Goal: Task Accomplishment & Management: Manage account settings

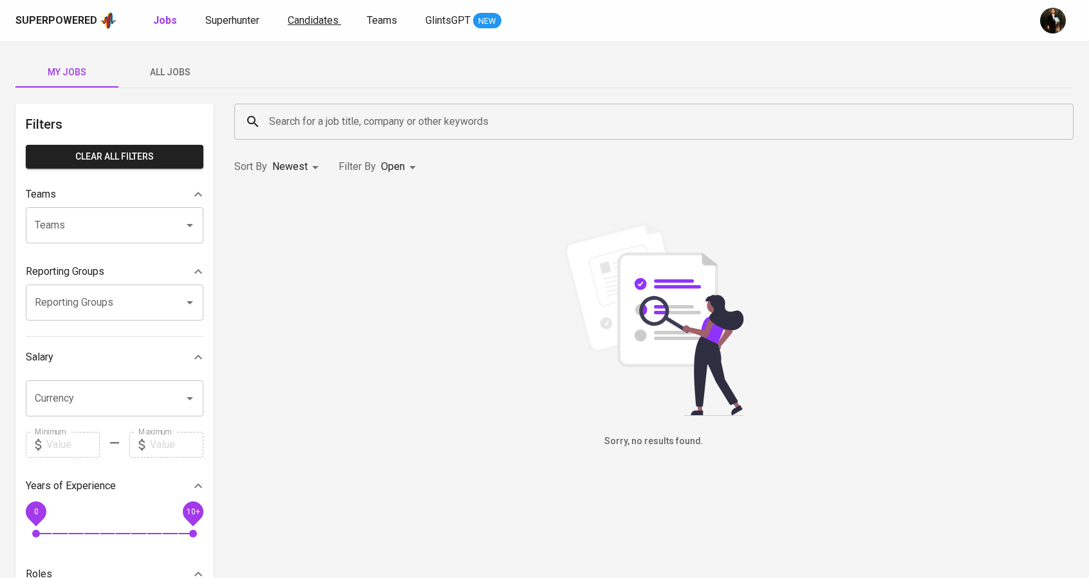
click at [297, 23] on span "Candidates" at bounding box center [313, 20] width 51 height 12
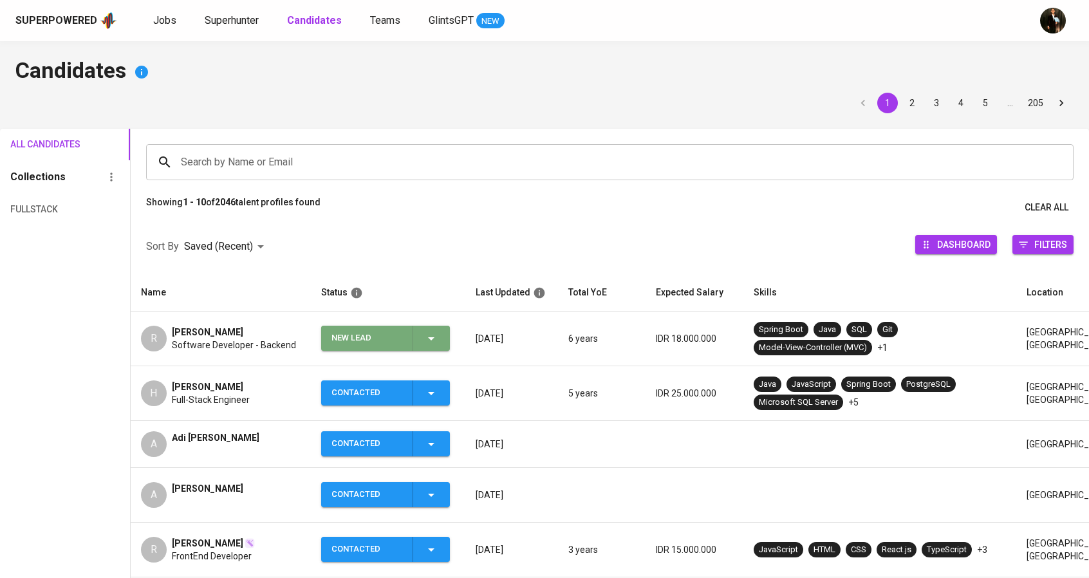
click at [359, 348] on div "New Lead" at bounding box center [367, 338] width 71 height 25
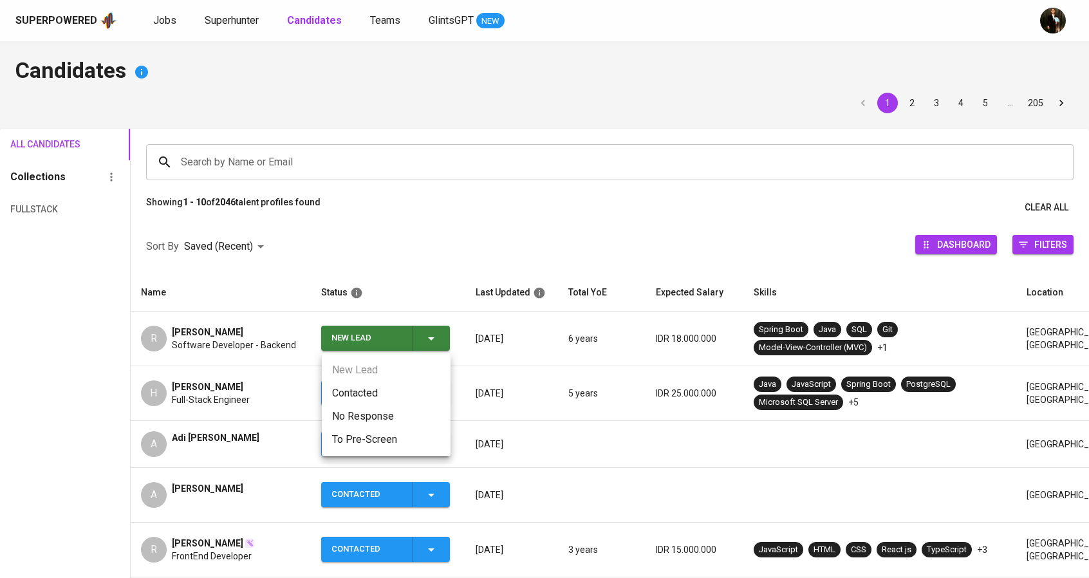
click at [347, 399] on li "Contacted" at bounding box center [386, 393] width 129 height 23
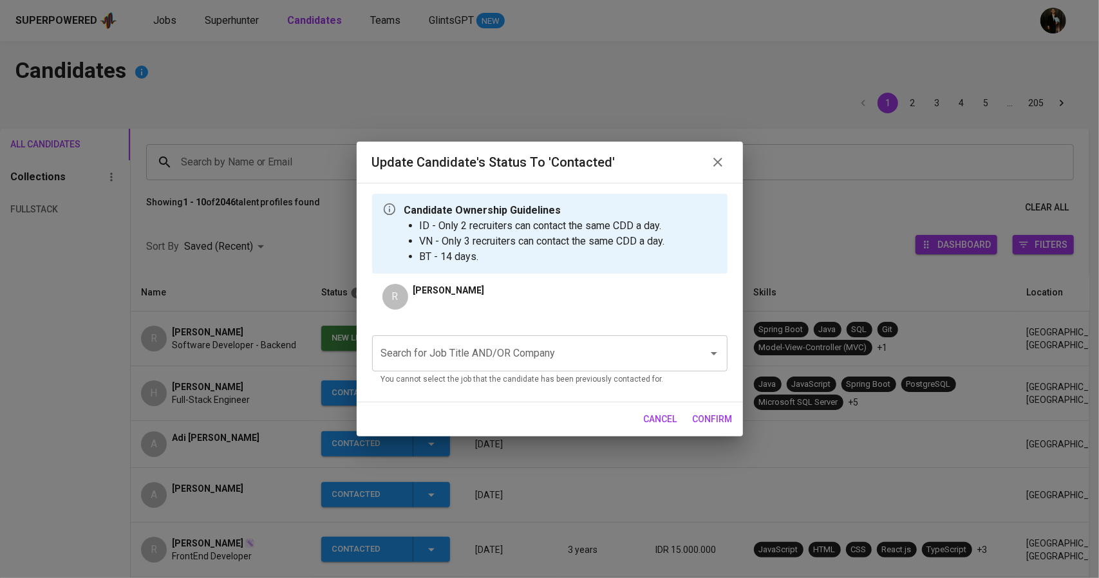
click at [464, 335] on div "Search for Job Title AND/OR Company Search for Job Title AND/OR Company You can…" at bounding box center [549, 358] width 355 height 66
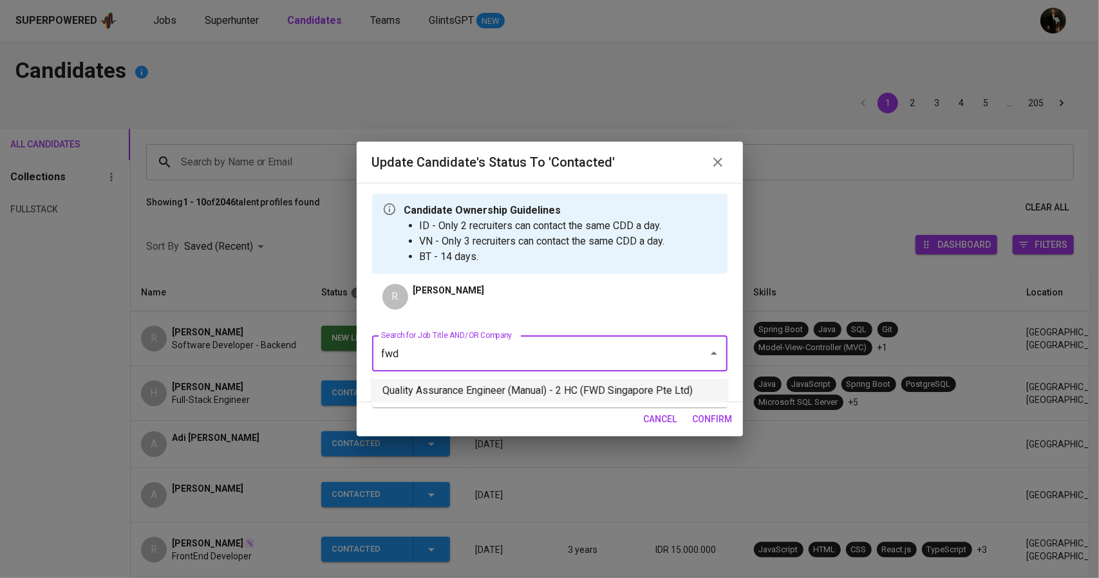
click at [467, 389] on li "Quality Assurance Engineer (Manual) - 2 HC (FWD Singapore Pte Ltd)" at bounding box center [549, 390] width 355 height 23
type input "fwd"
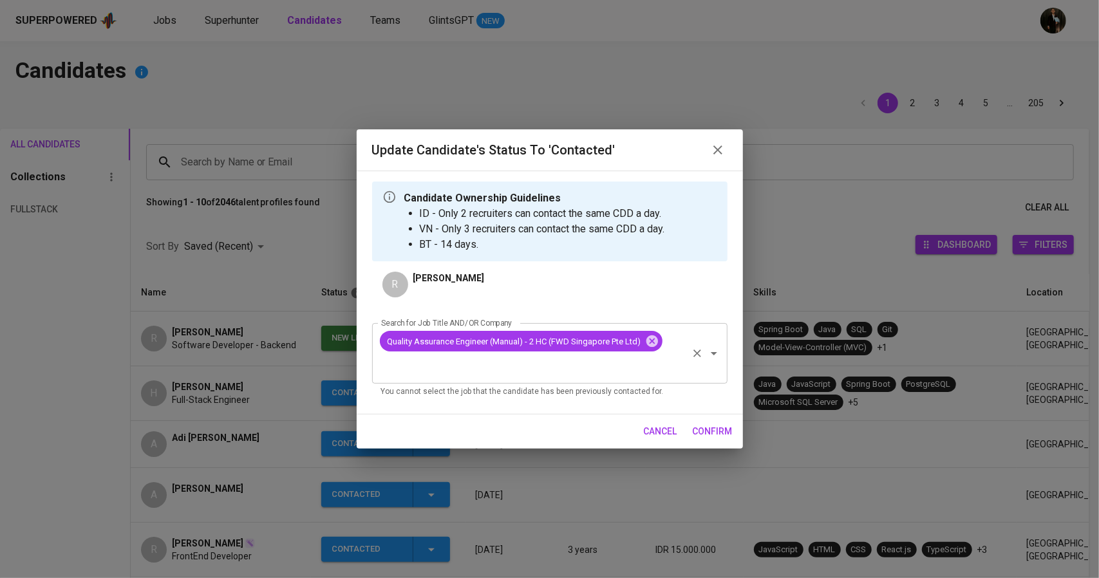
click at [653, 350] on div "Quality Assurance Engineer (Manual) - 2 HC (FWD Singapore Pte Ltd)" at bounding box center [521, 341] width 283 height 21
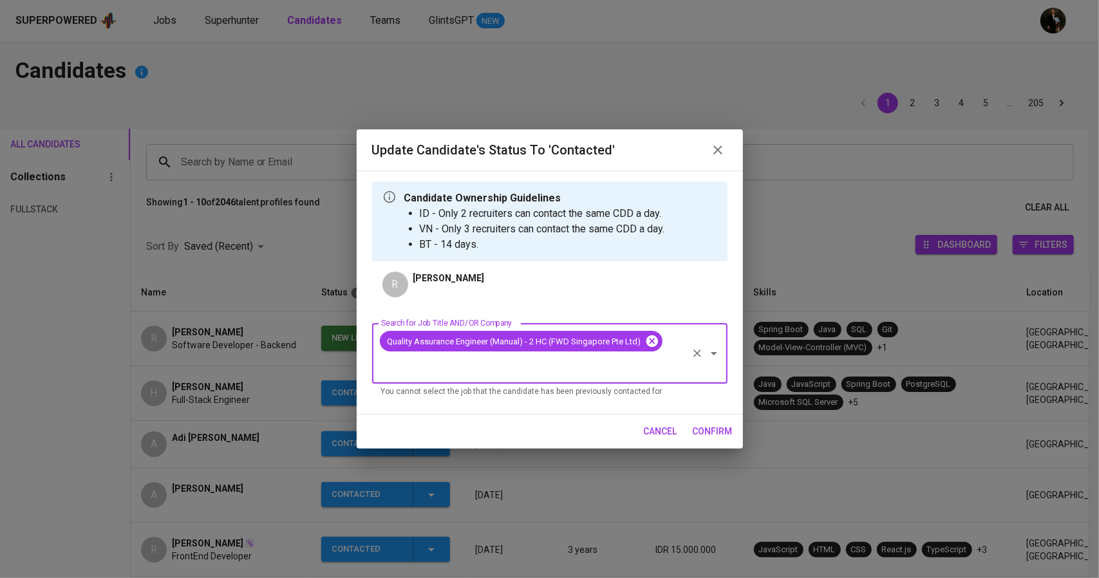
click at [657, 344] on icon at bounding box center [652, 341] width 12 height 12
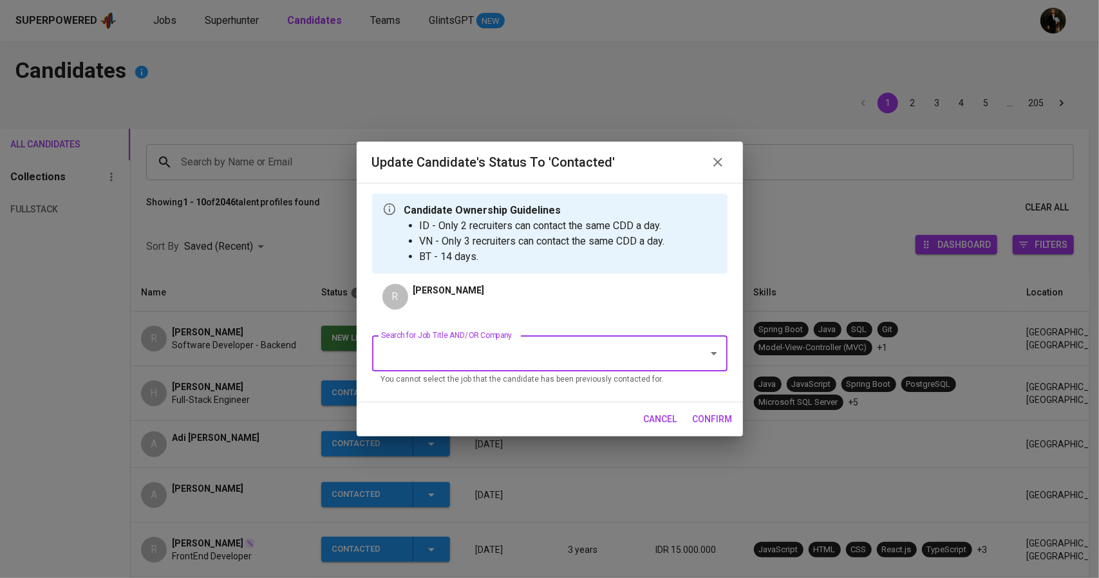
click at [716, 158] on icon "button" at bounding box center [717, 162] width 15 height 15
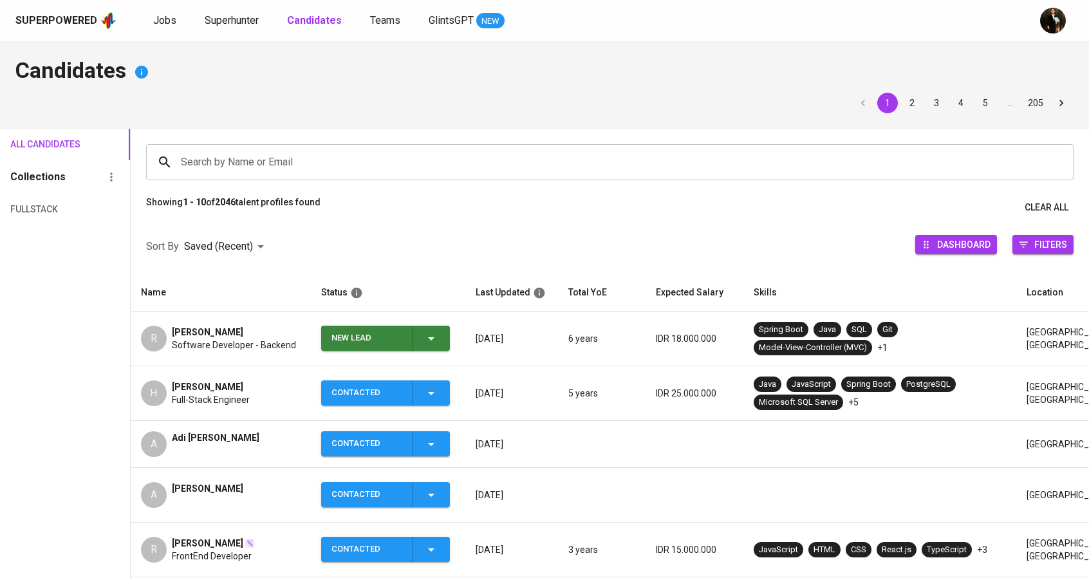
click at [214, 332] on span "[PERSON_NAME]" at bounding box center [207, 332] width 71 height 13
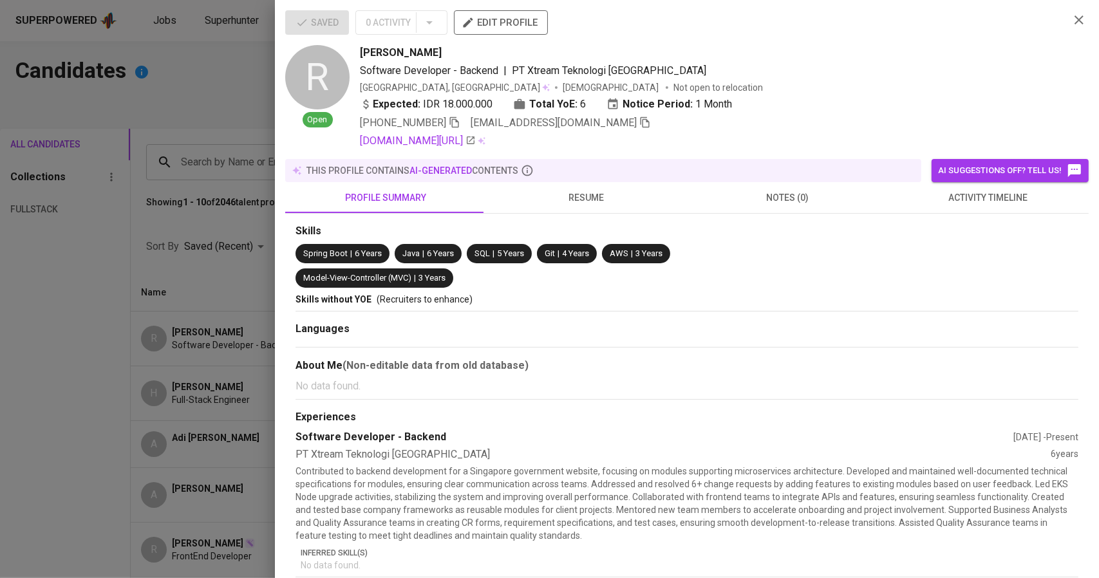
click at [248, 196] on div at bounding box center [549, 289] width 1099 height 578
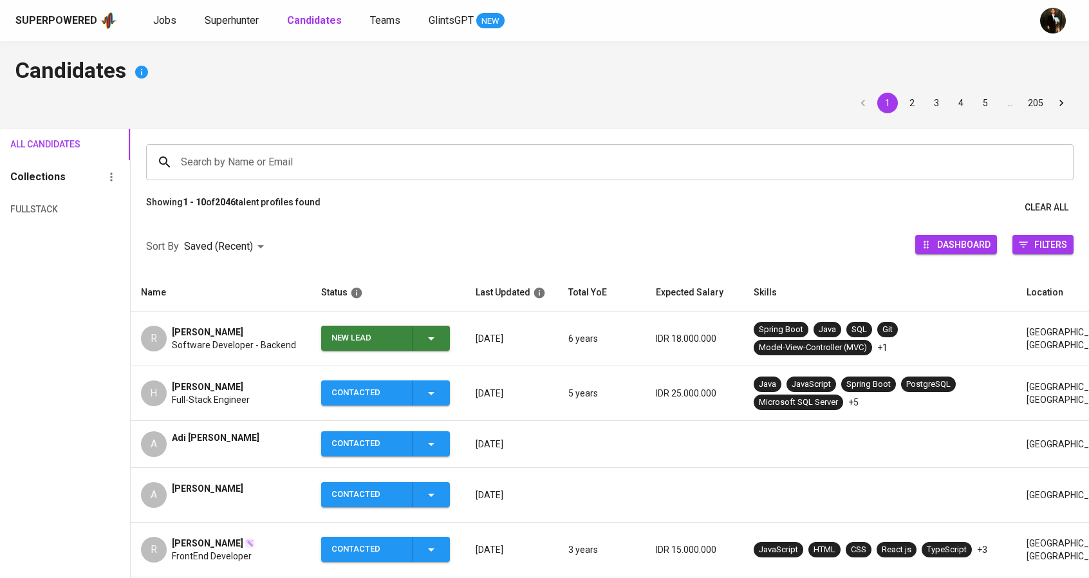
click at [427, 334] on icon "button" at bounding box center [431, 338] width 15 height 15
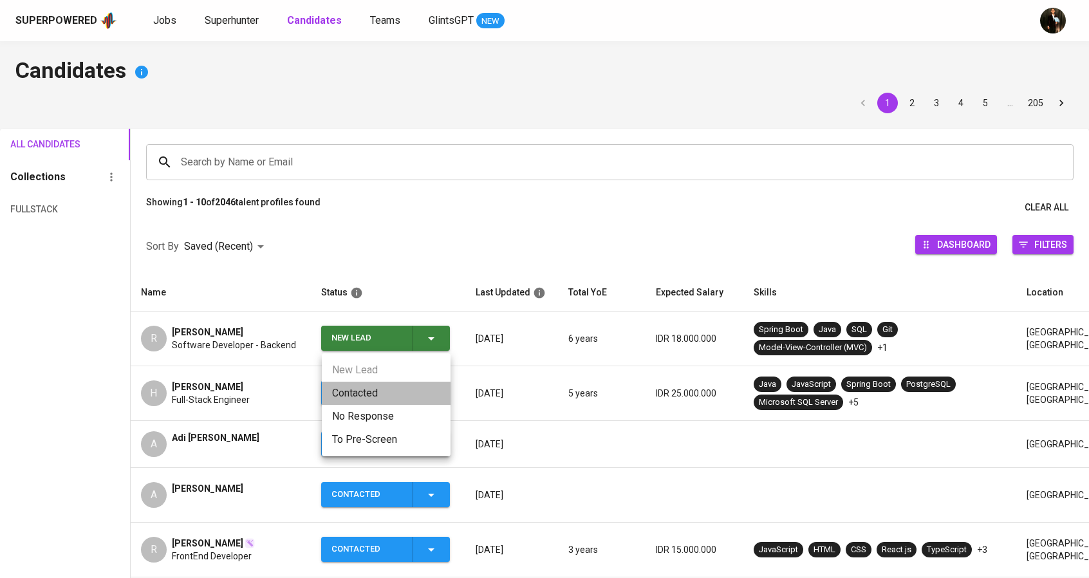
click at [400, 390] on li "Contacted" at bounding box center [386, 393] width 129 height 23
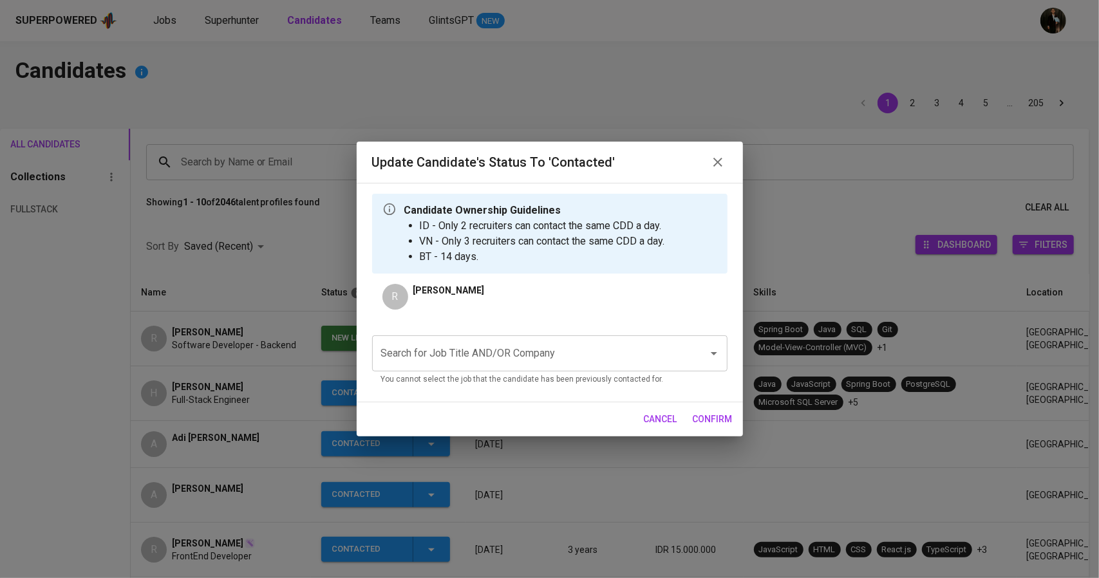
click at [539, 363] on input "Search for Job Title AND/OR Company" at bounding box center [532, 353] width 308 height 24
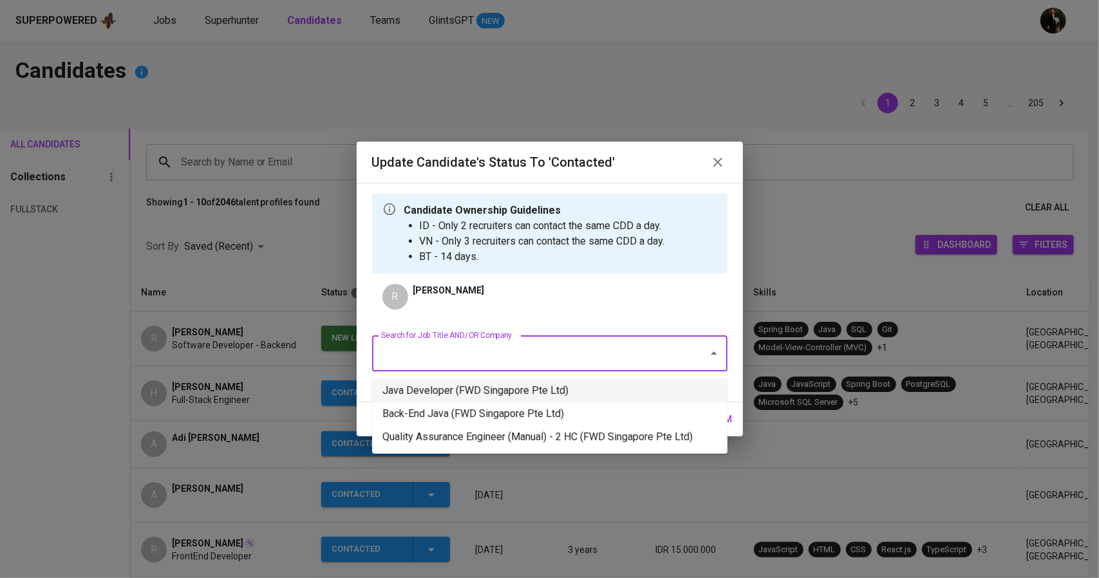
click at [520, 397] on li "Java Developer (FWD Singapore Pte Ltd)" at bounding box center [549, 390] width 355 height 23
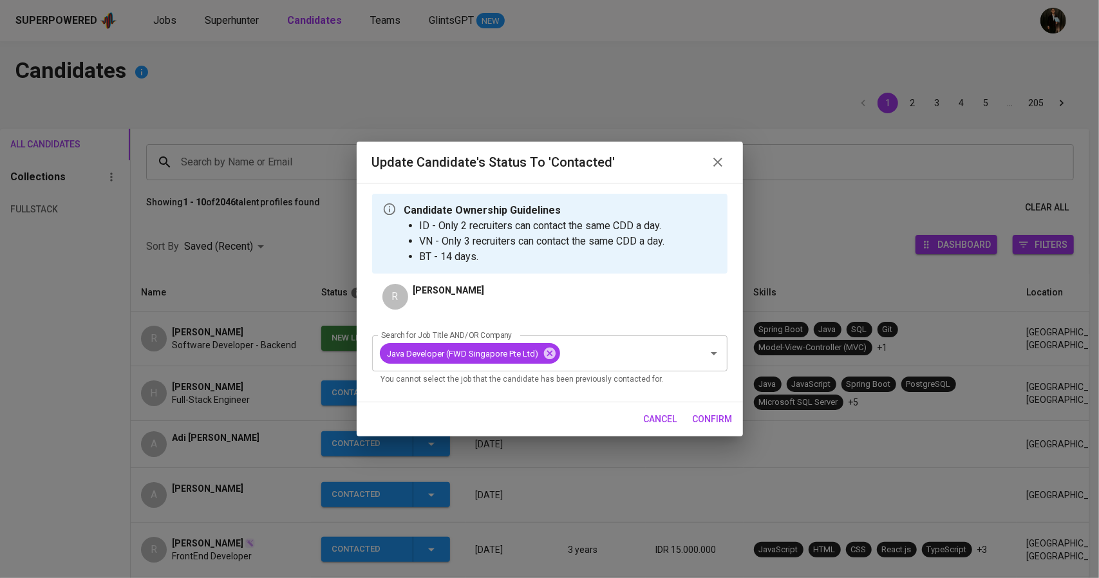
click at [704, 422] on span "confirm" at bounding box center [713, 419] width 40 height 16
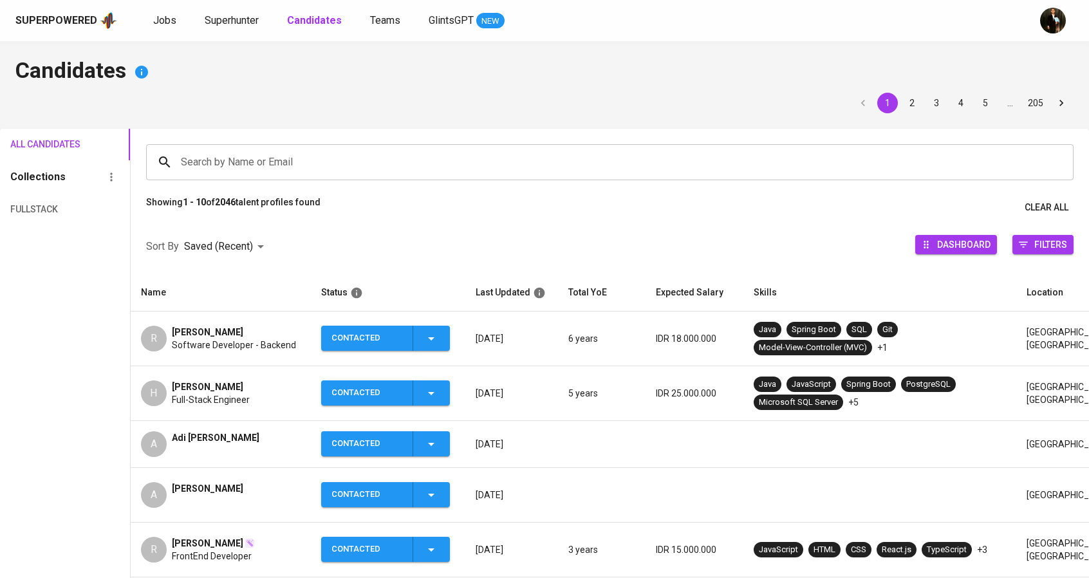
click at [221, 331] on span "[PERSON_NAME]" at bounding box center [207, 332] width 71 height 13
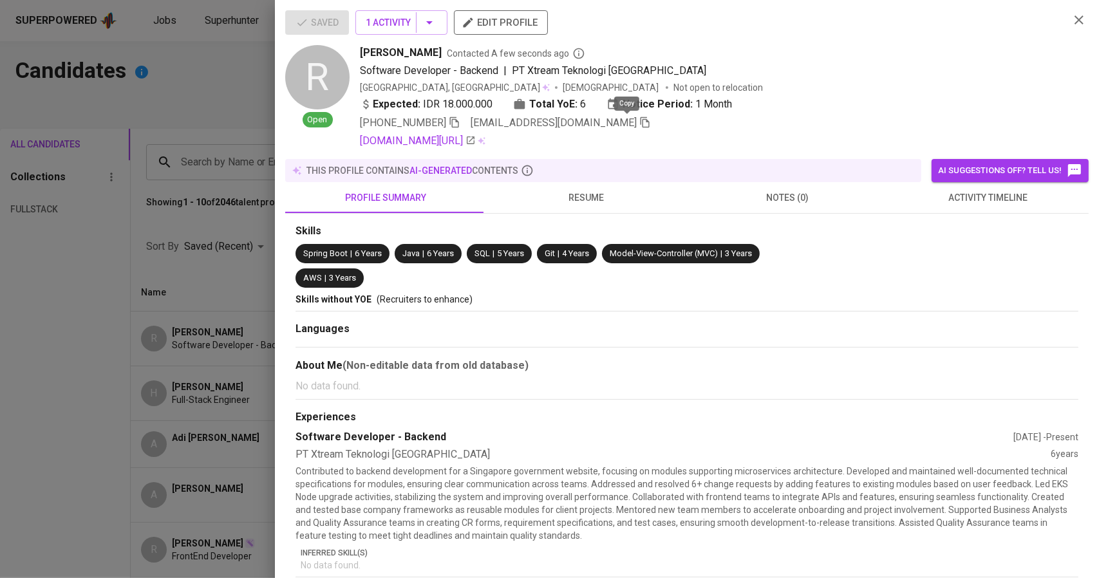
click at [639, 125] on icon "button" at bounding box center [645, 123] width 12 height 12
click at [62, 146] on div at bounding box center [549, 289] width 1099 height 578
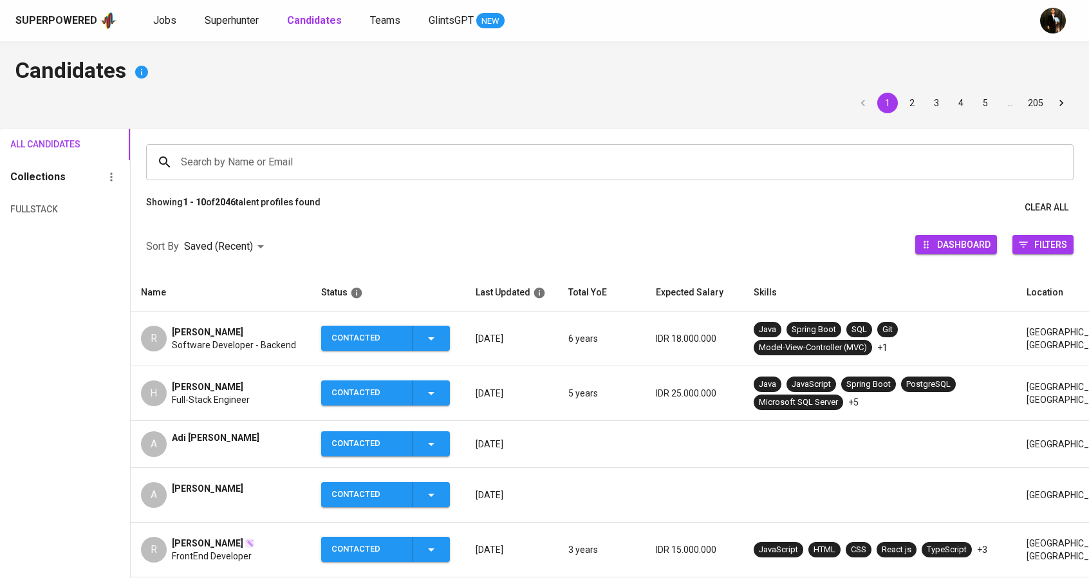
click at [198, 21] on div "Jobs Superhunter Candidates Teams GlintsGPT NEW" at bounding box center [328, 21] width 351 height 16
click at [212, 14] on span "Superhunter" at bounding box center [232, 20] width 54 height 12
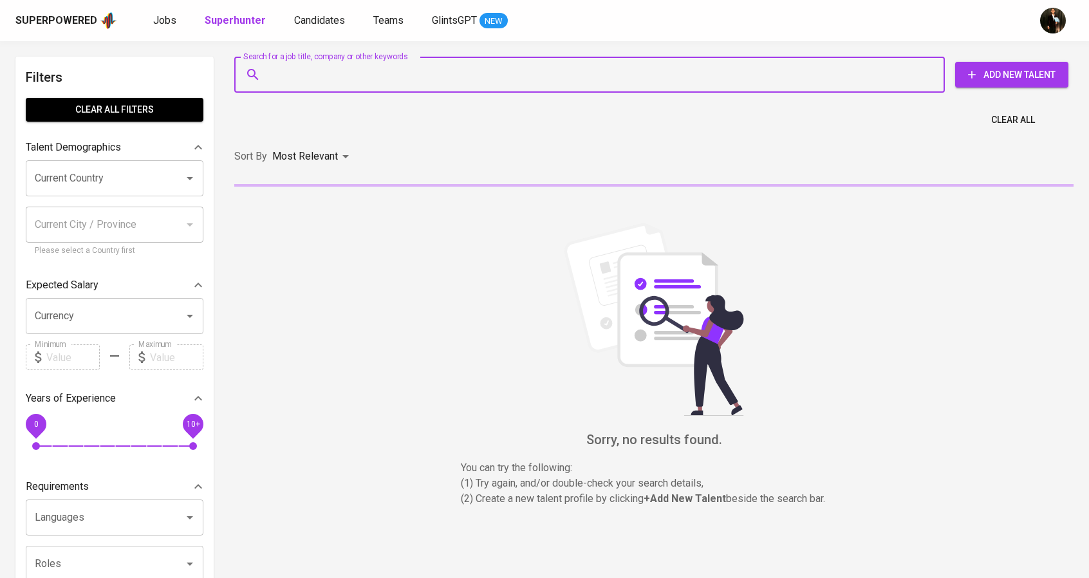
click at [460, 86] on input "Search for a job title, company or other keywords" at bounding box center [593, 74] width 654 height 24
paste input "reynaldoimanuel88@gmail.com"
type input "reynaldoimanuel88@gmail.com"
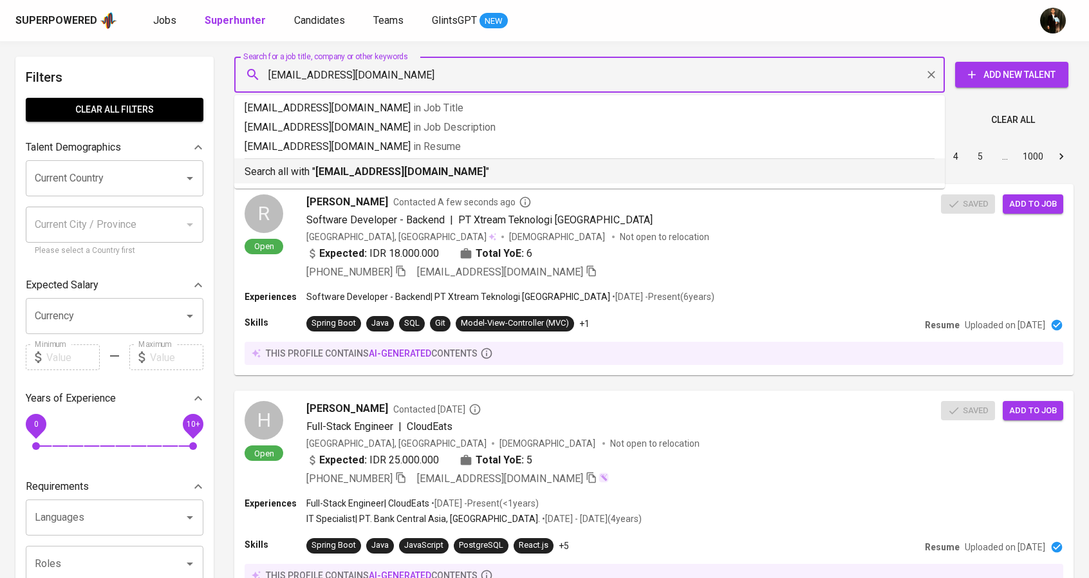
click at [379, 167] on b "reynaldoimanuel88@gmail.com" at bounding box center [400, 171] width 171 height 12
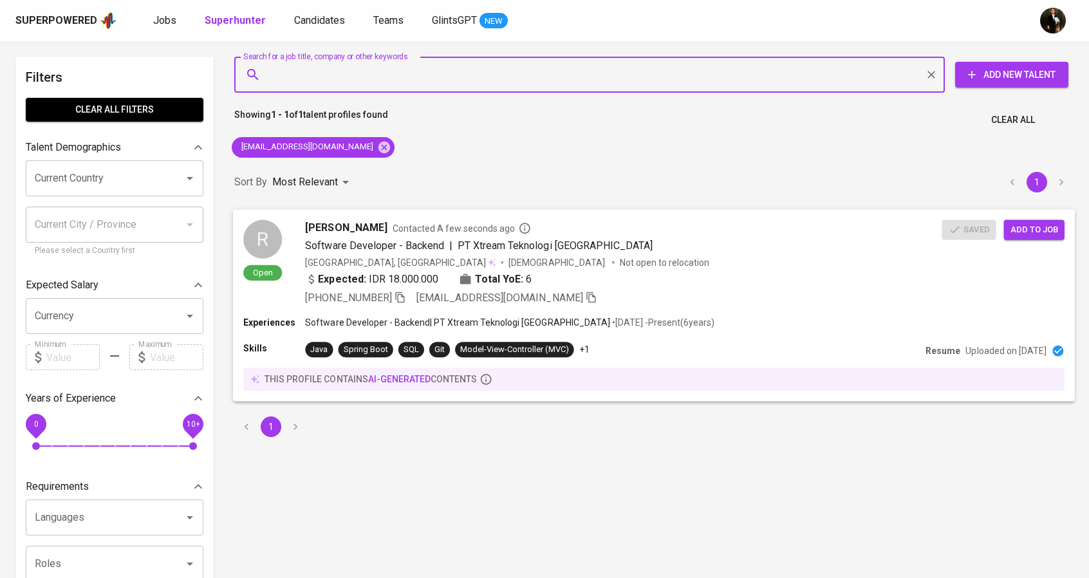
click at [1045, 227] on span "Add to job" at bounding box center [1035, 229] width 48 height 15
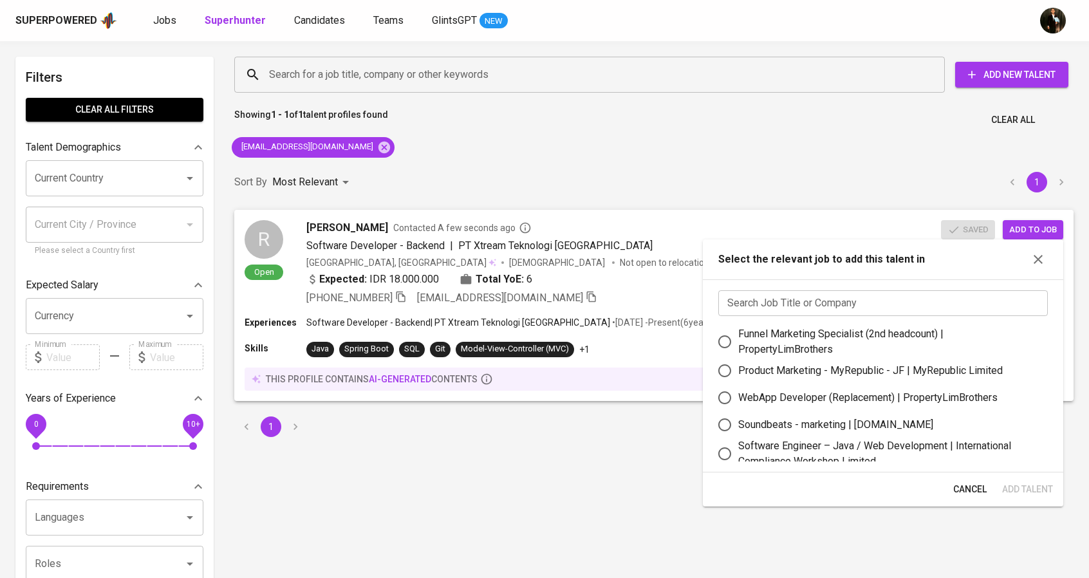
click at [870, 298] on input "text" at bounding box center [883, 303] width 330 height 26
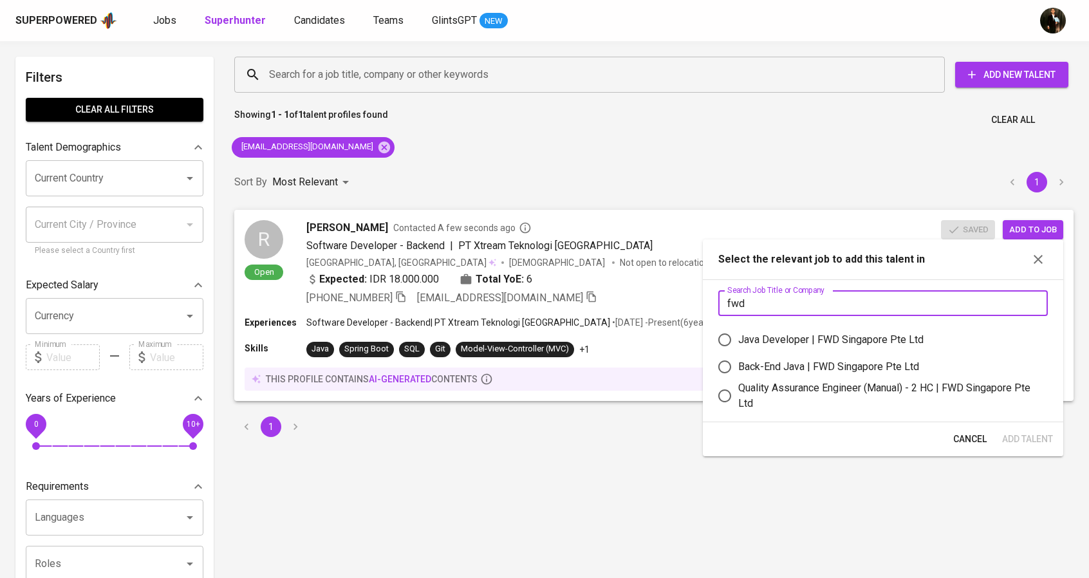
type input "fwd"
click at [825, 337] on div "Java Developer | FWD Singapore Pte Ltd" at bounding box center [830, 339] width 185 height 15
click at [738, 337] on input "Java Developer | FWD Singapore Pte Ltd" at bounding box center [724, 339] width 27 height 27
radio input "true"
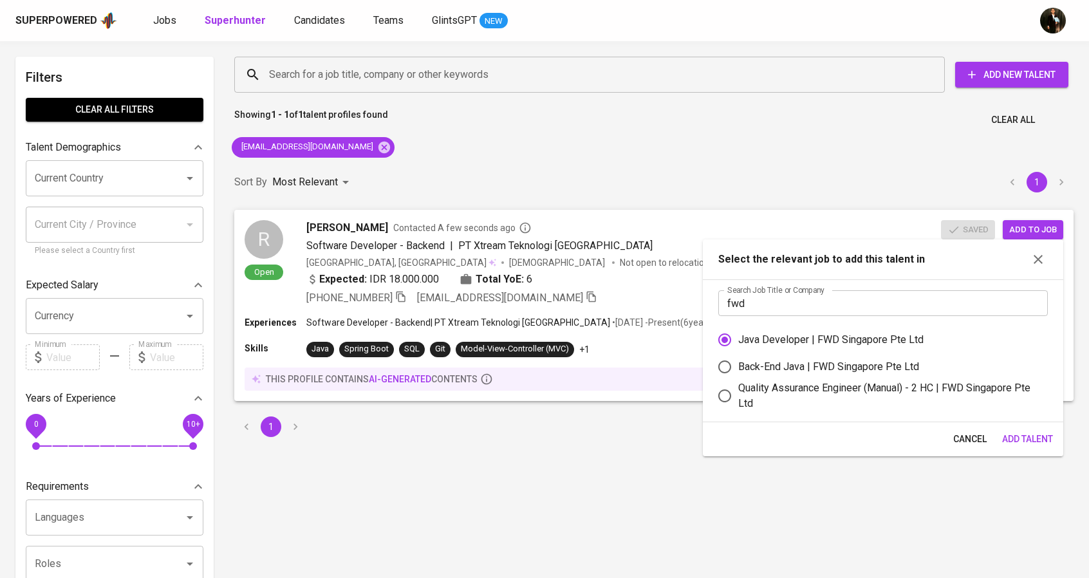
click at [1009, 435] on span "Add Talent" at bounding box center [1027, 439] width 51 height 16
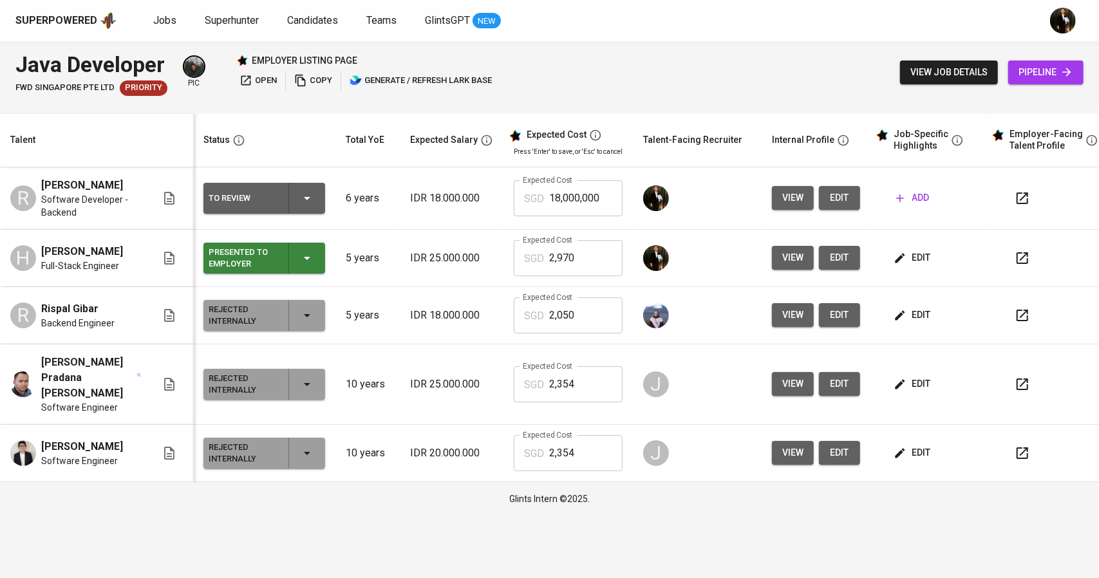
click at [913, 254] on span "edit" at bounding box center [913, 258] width 34 height 16
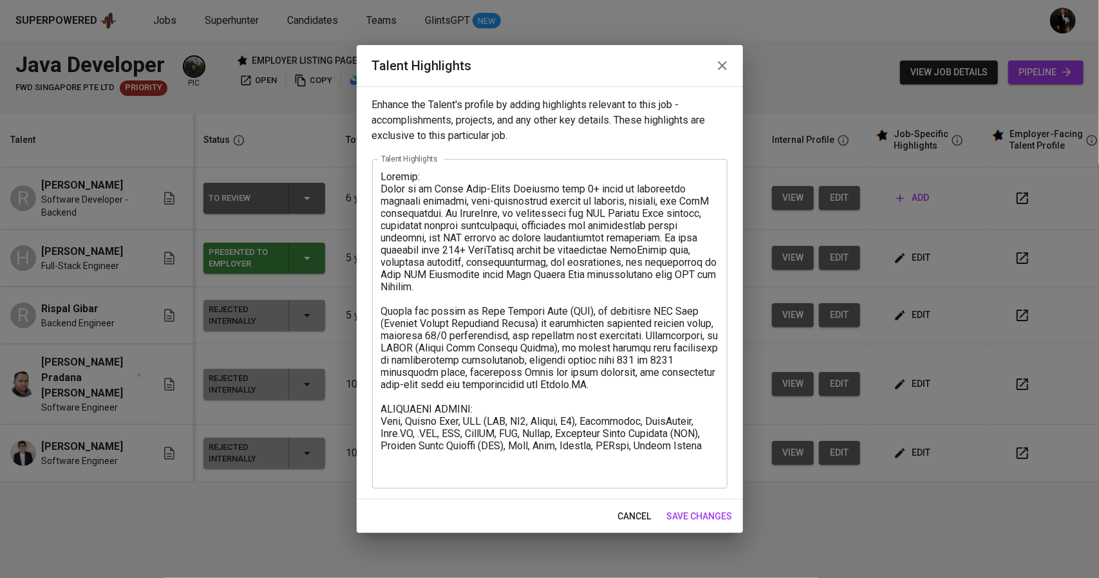
click at [558, 337] on textarea at bounding box center [549, 324] width 337 height 306
click at [715, 70] on icon "button" at bounding box center [722, 65] width 15 height 15
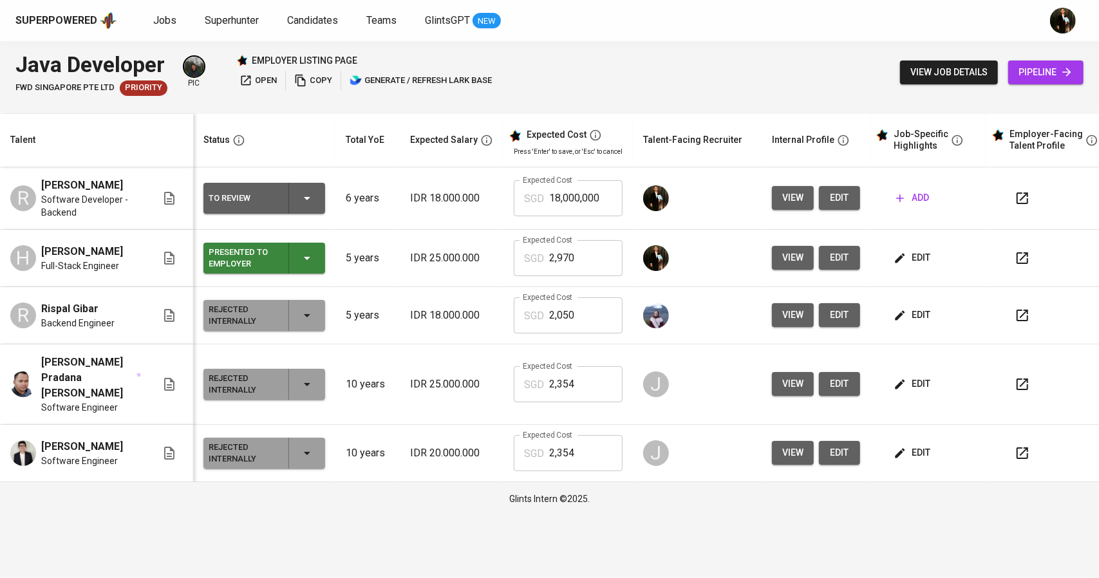
click at [919, 207] on button "add" at bounding box center [912, 198] width 43 height 24
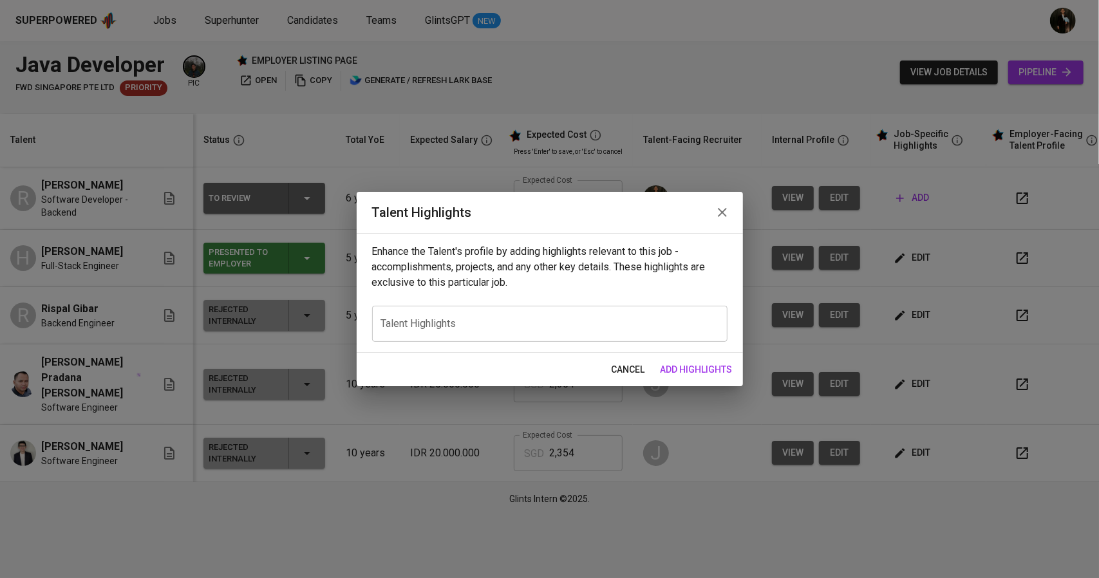
click at [504, 310] on div "x Talent Highlights" at bounding box center [549, 324] width 355 height 36
paste textarea "Summary: [PERSON_NAME] is an Agile Full-Stack Engineer with 5+ years of experie…"
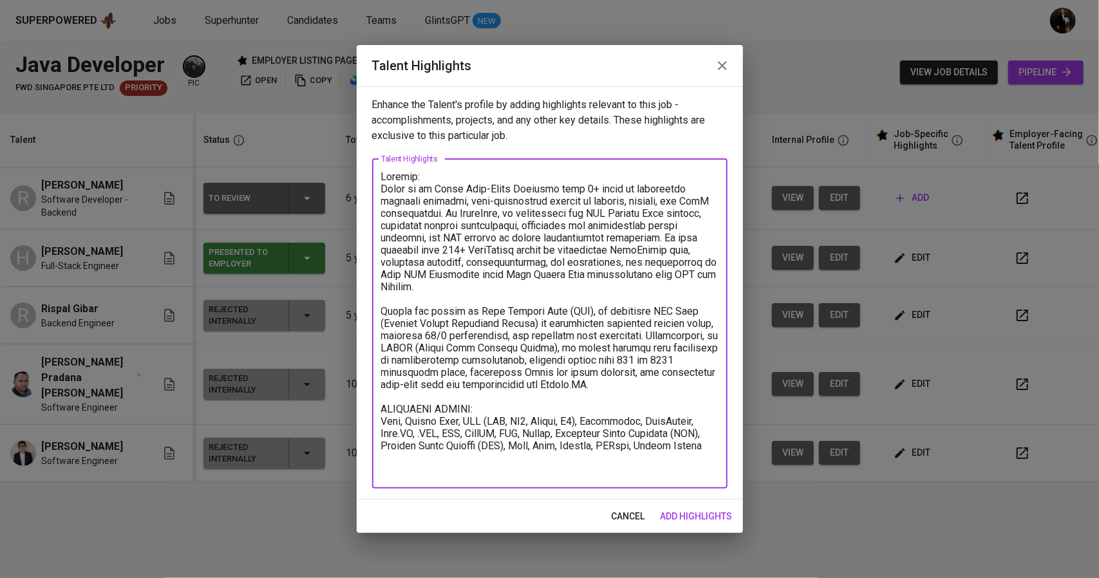
drag, startPoint x: 590, startPoint y: 384, endPoint x: 363, endPoint y: 194, distance: 295.7
click at [363, 194] on div "Enhance the Talent's profile by adding highlights relevant to this job - accomp…" at bounding box center [550, 292] width 386 height 413
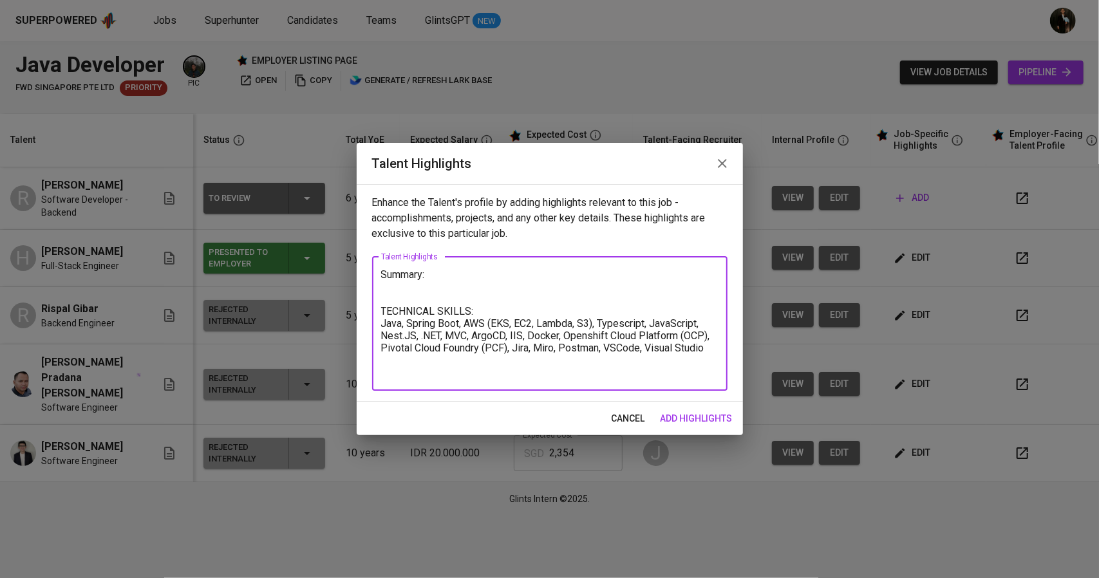
drag, startPoint x: 711, startPoint y: 349, endPoint x: 357, endPoint y: 326, distance: 354.8
click at [357, 326] on div "Enhance the Talent's profile by adding highlights relevant to this job - accomp…" at bounding box center [550, 293] width 386 height 218
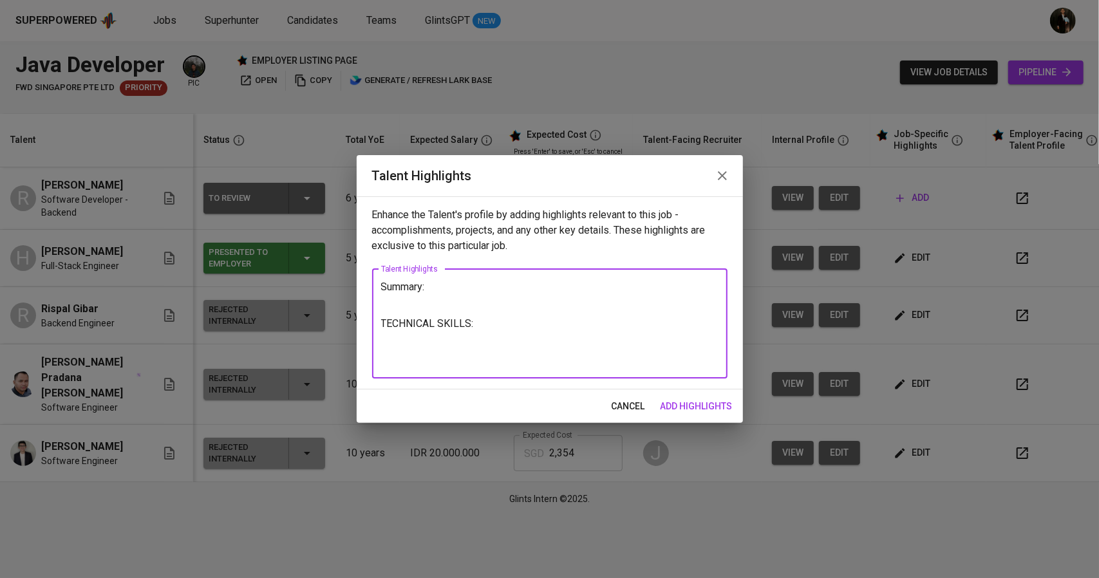
click at [489, 301] on textarea "Summary: TECHNICAL SKILLS:" at bounding box center [549, 324] width 337 height 86
click at [505, 333] on textarea "Summary: TECHNICAL SKILLS:" at bounding box center [549, 324] width 337 height 86
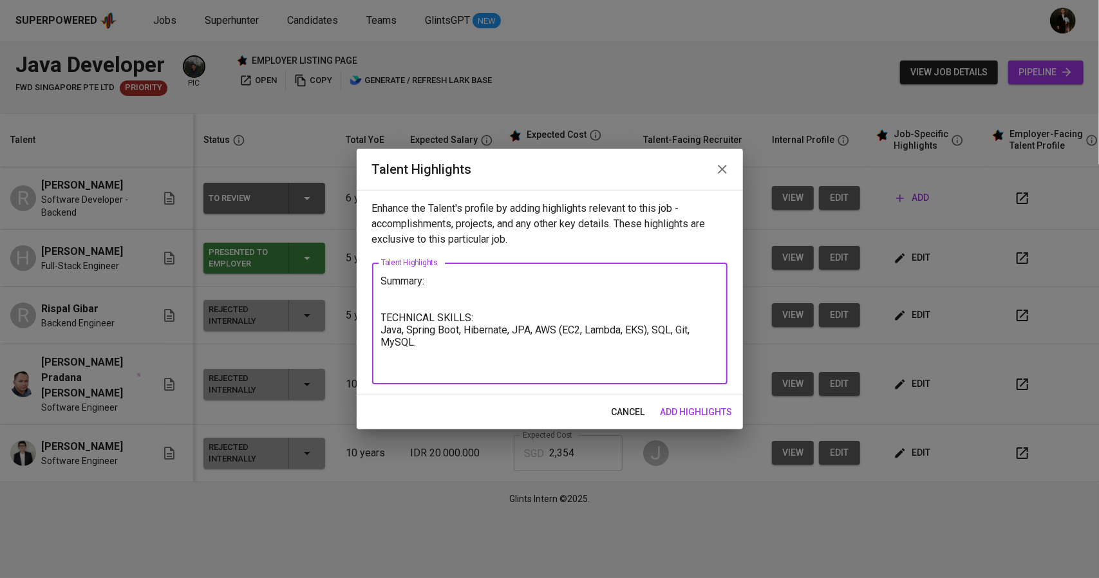
type textarea "Summary: TECHNICAL SKILLS: Java, Spring Boot, Hibernate, JPA, AWS (EC2, Lambda,…"
click at [684, 405] on span "add highlights" at bounding box center [697, 412] width 72 height 16
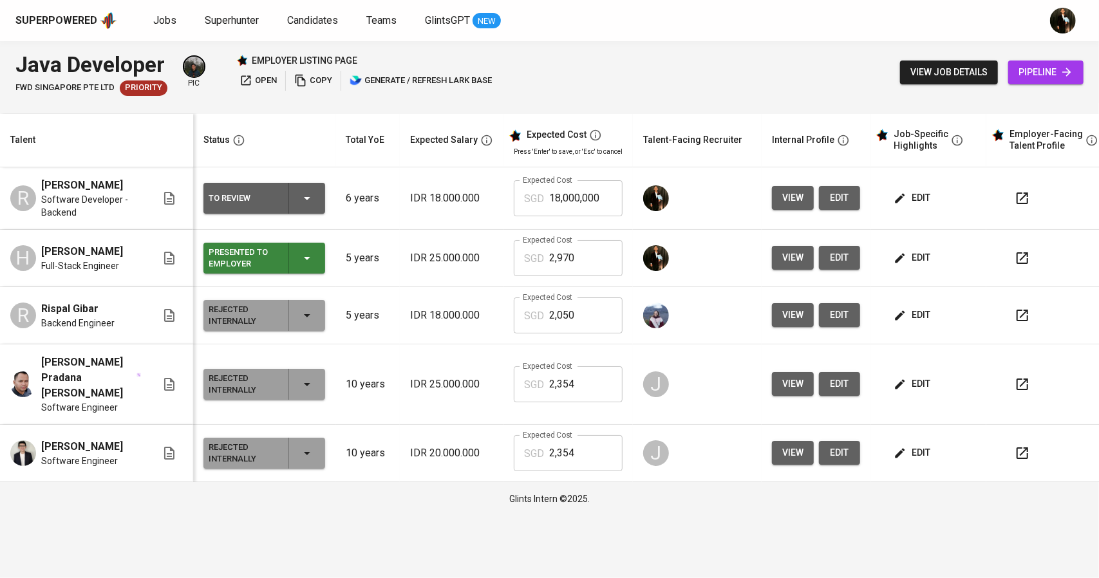
click at [910, 195] on span "edit" at bounding box center [913, 198] width 34 height 16
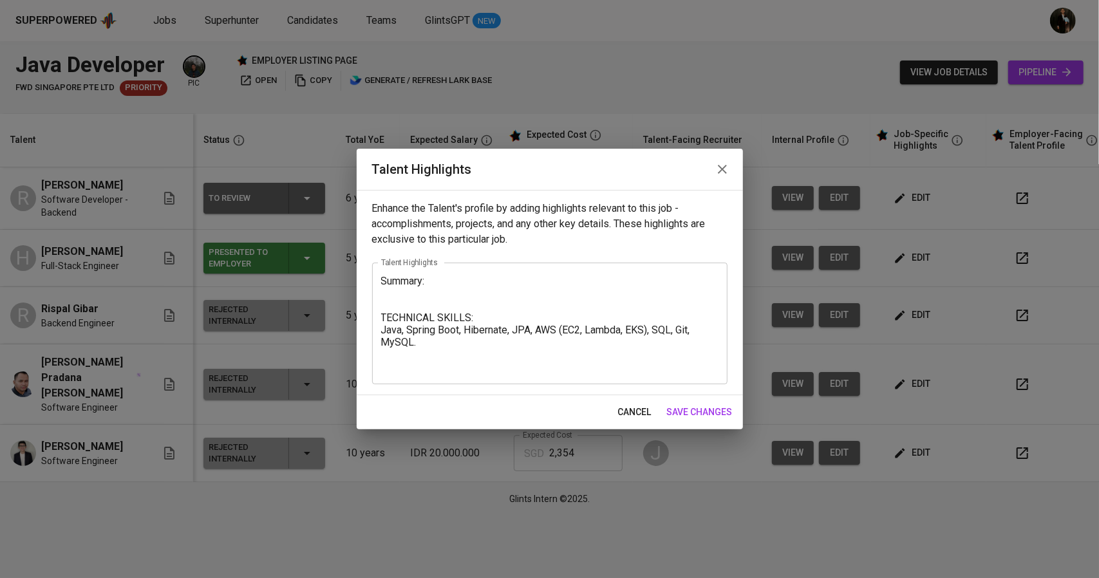
click at [457, 289] on textarea "Summary: TECHNICAL SKILLS: Java, Spring Boot, Hibernate, JPA, AWS (EC2, Lambda,…" at bounding box center [549, 324] width 337 height 98
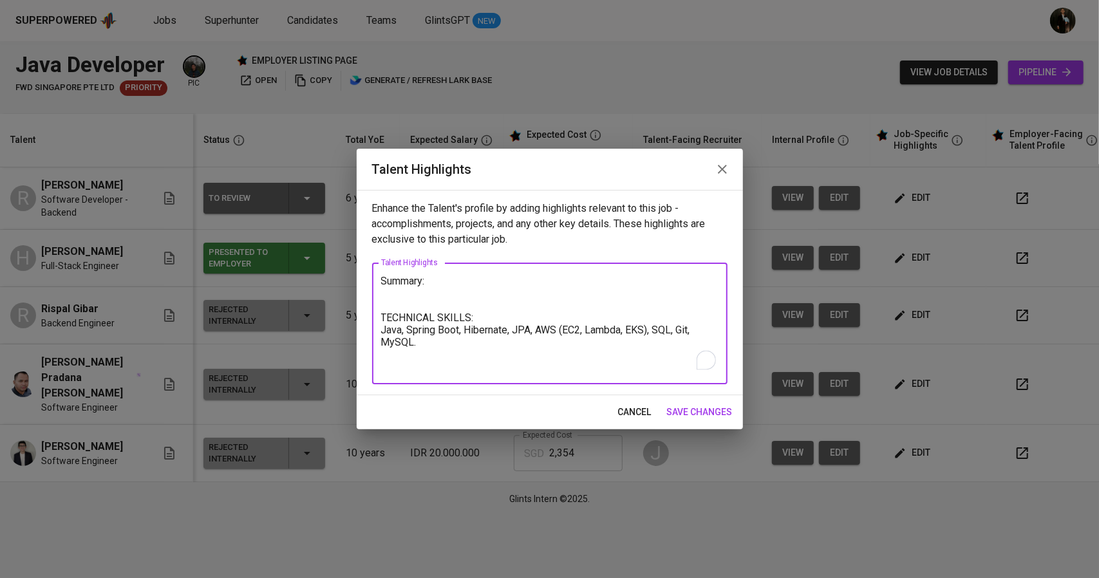
click at [722, 170] on icon "button" at bounding box center [722, 169] width 9 height 9
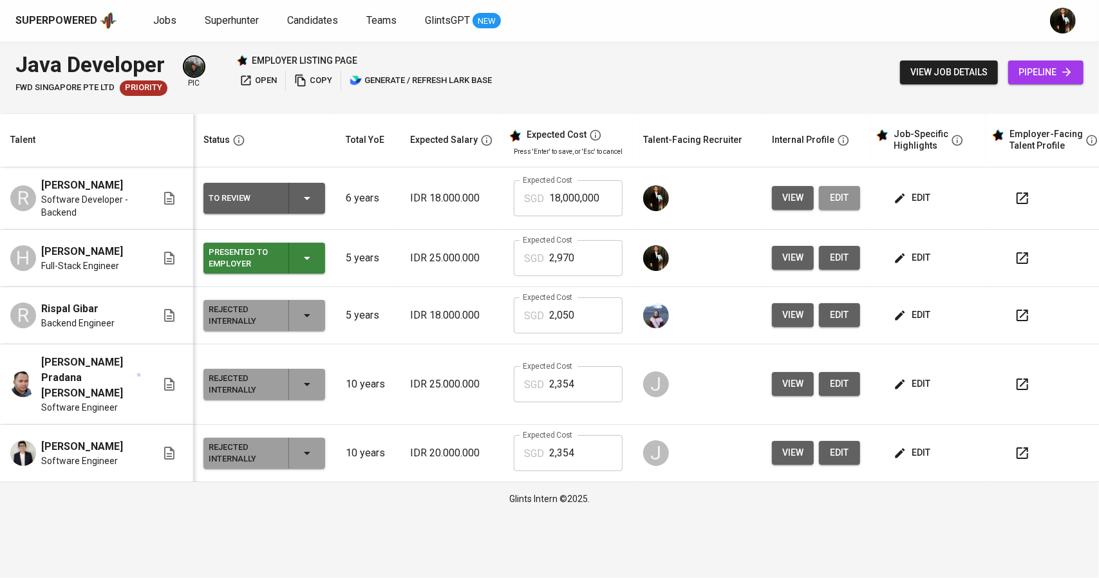
click at [843, 203] on span "edit" at bounding box center [839, 198] width 21 height 16
click at [907, 203] on span "edit" at bounding box center [913, 198] width 34 height 16
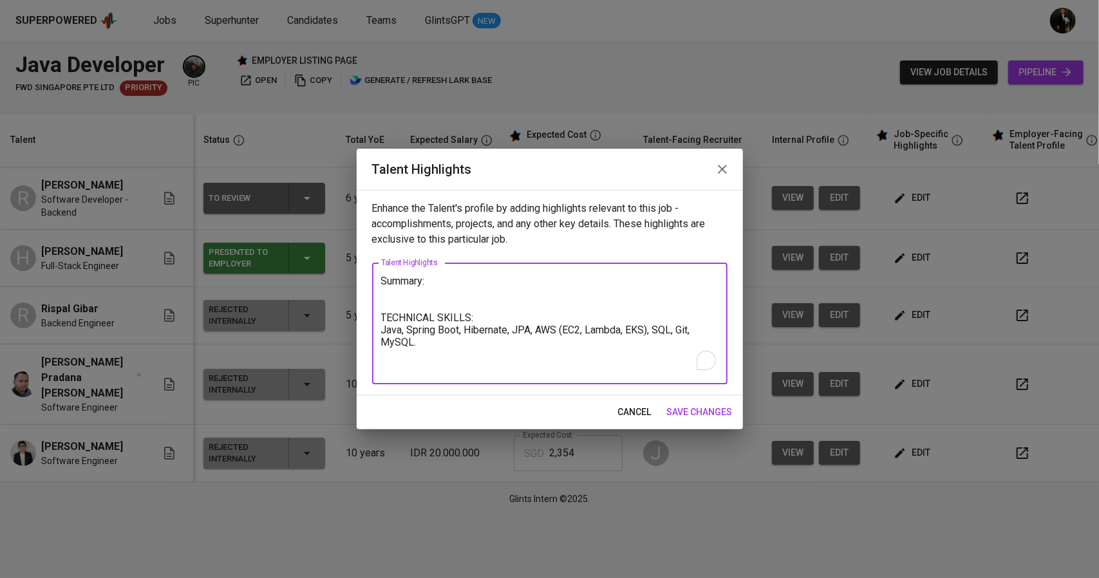
click at [422, 295] on textarea "Summary: TECHNICAL SKILLS: Java, Spring Boot, Hibernate, JPA, AWS (EC2, Lambda,…" at bounding box center [549, 324] width 337 height 98
paste textarea "[PERSON_NAME] is a Senior Backend Developer with 5 years of experience speciali…"
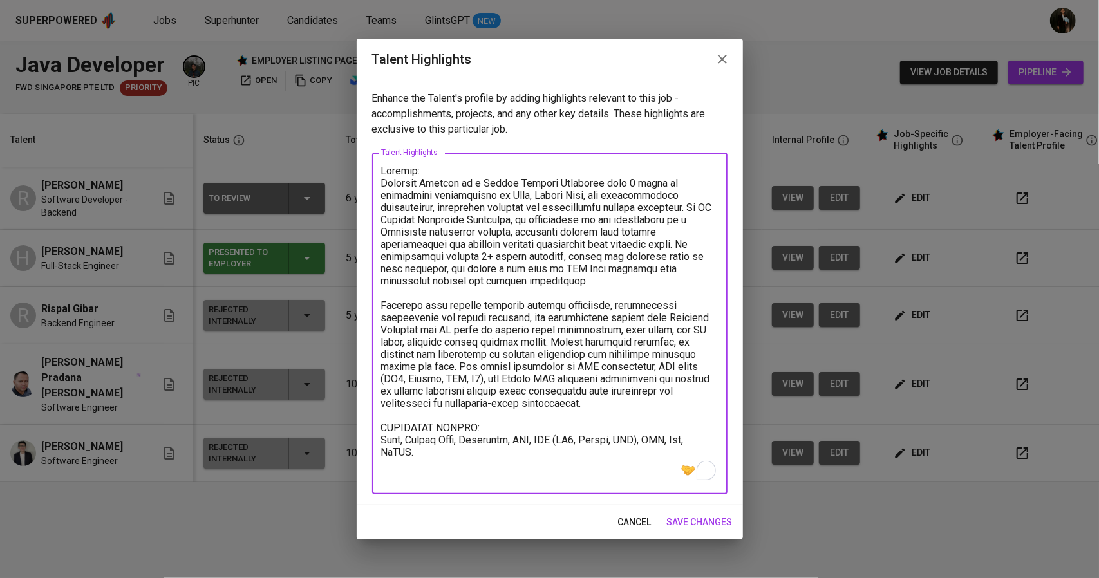
type textarea "Summary: [PERSON_NAME] is a Senior Backend Developer with 5 years of experience…"
click at [702, 523] on span "save changes" at bounding box center [700, 522] width 66 height 16
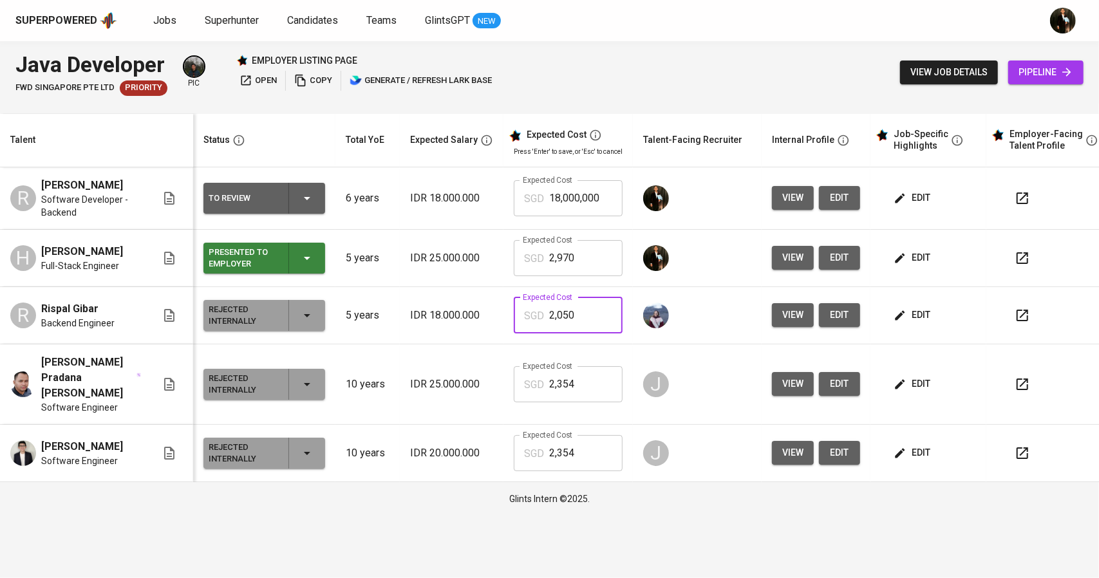
drag, startPoint x: 581, startPoint y: 314, endPoint x: 543, endPoint y: 321, distance: 38.0
click at [543, 321] on div "SGD 2,050 Expected Cost" at bounding box center [568, 315] width 109 height 36
drag, startPoint x: 607, startPoint y: 203, endPoint x: 506, endPoint y: 207, distance: 101.1
click at [506, 207] on td "Expected Cost SGD 18,000,000 Expected Cost" at bounding box center [567, 198] width 129 height 62
click at [711, 174] on td at bounding box center [697, 198] width 129 height 62
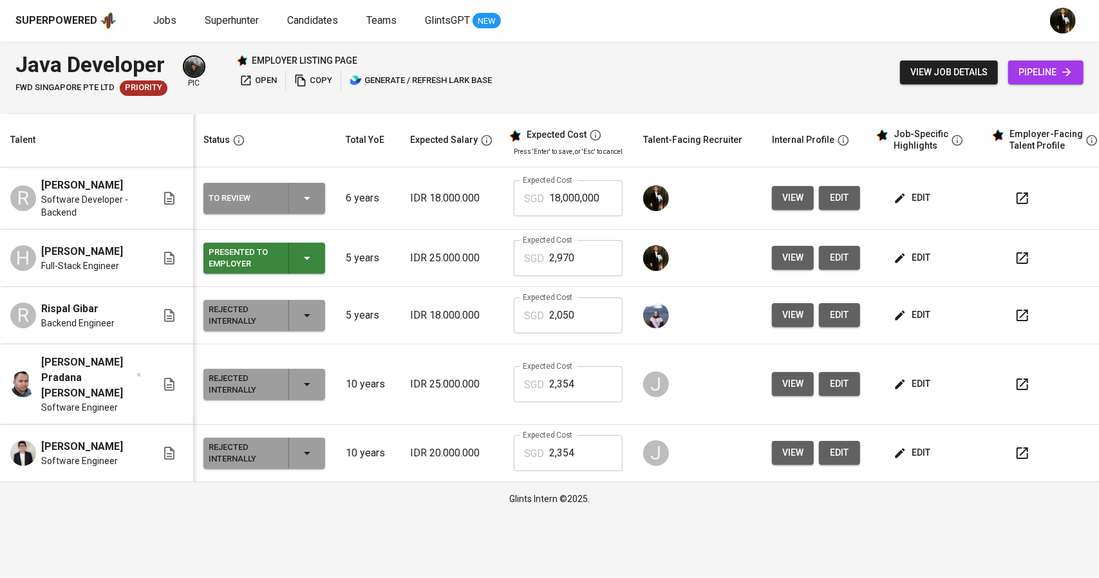
click at [303, 207] on div "To Review" at bounding box center [264, 198] width 111 height 31
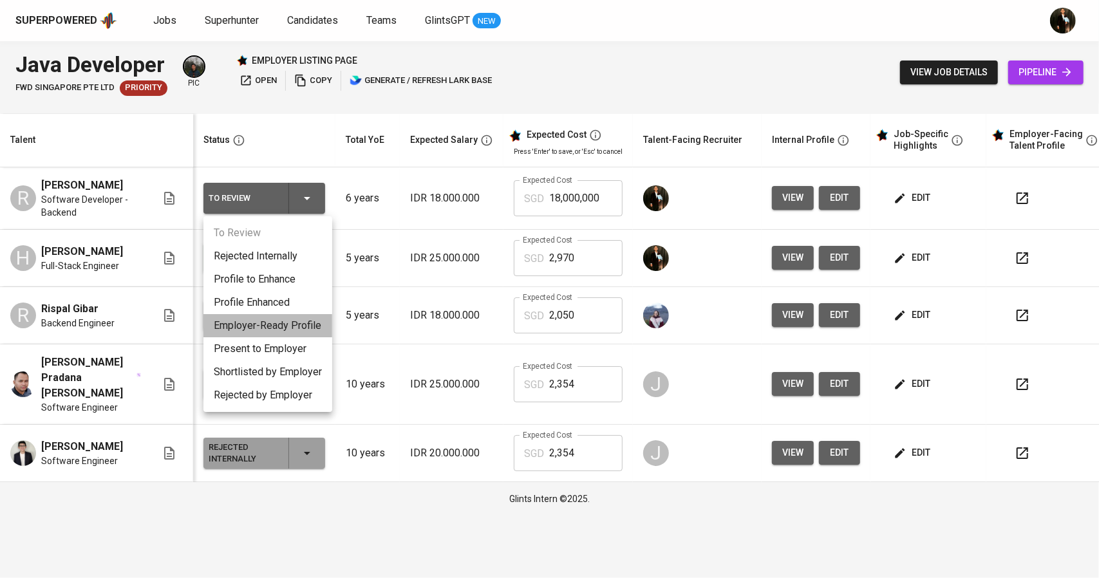
click at [270, 319] on li "Employer-Ready Profile" at bounding box center [267, 325] width 129 height 23
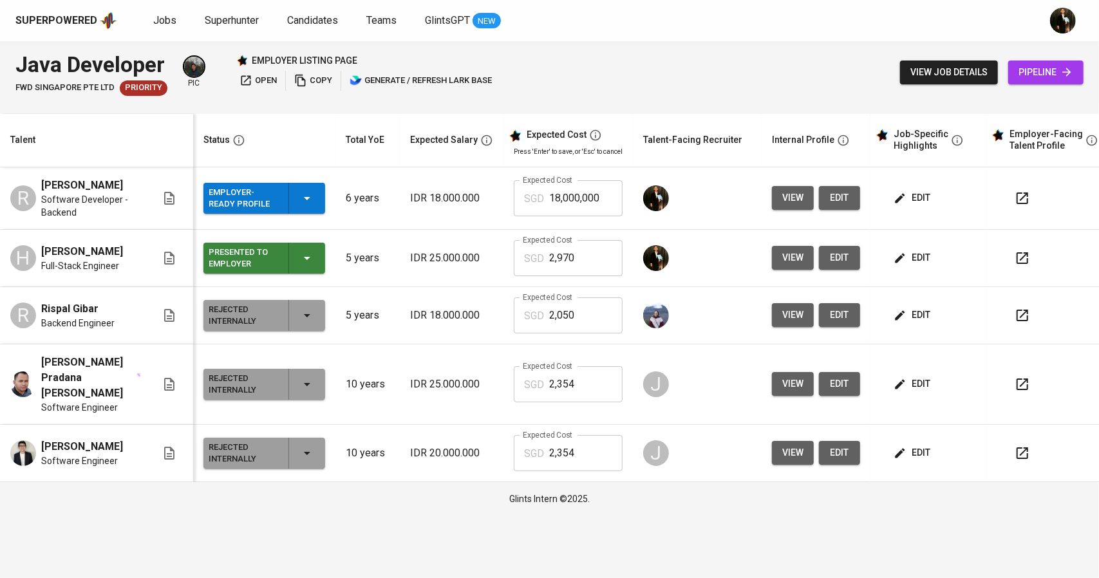
click at [314, 199] on icon "button" at bounding box center [306, 198] width 15 height 15
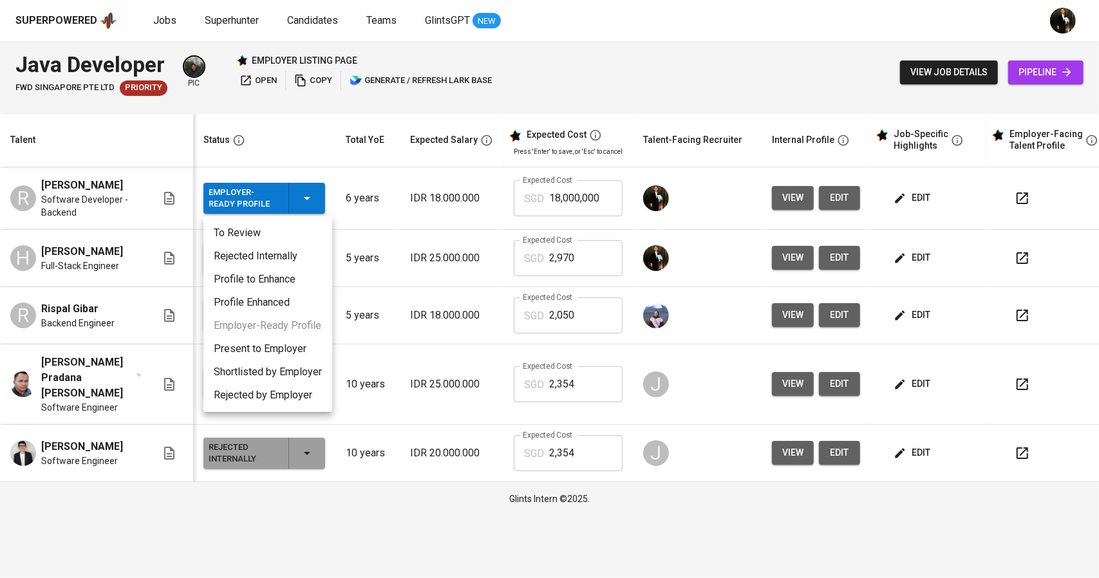
click at [342, 164] on div at bounding box center [549, 289] width 1099 height 578
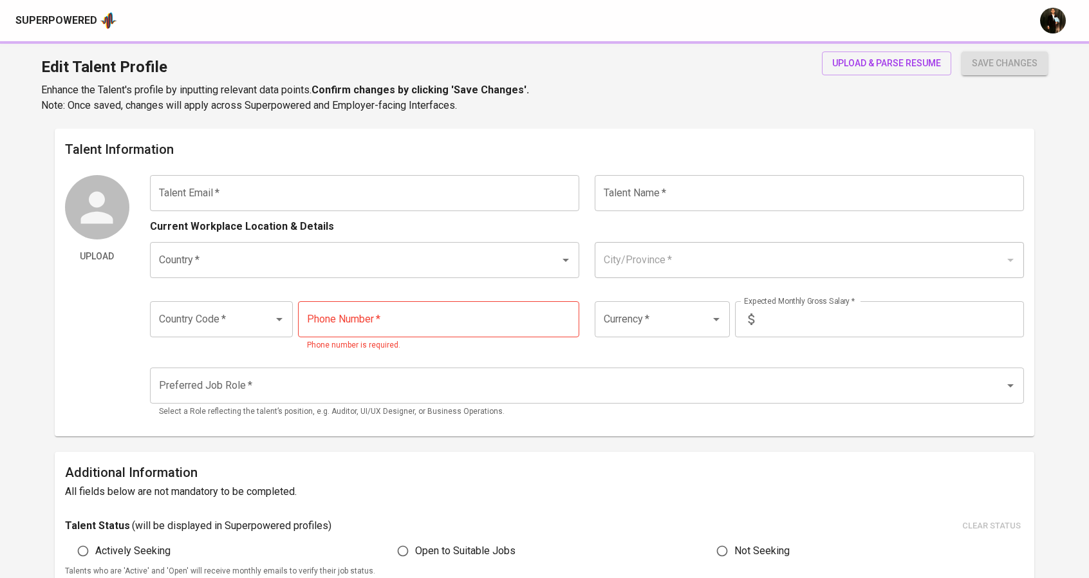
type input "[EMAIL_ADDRESS][DOMAIN_NAME]"
type input "[PERSON_NAME]"
type input "[GEOGRAPHIC_DATA]"
type input "Bandung, Jawa Barat"
type input "+62"
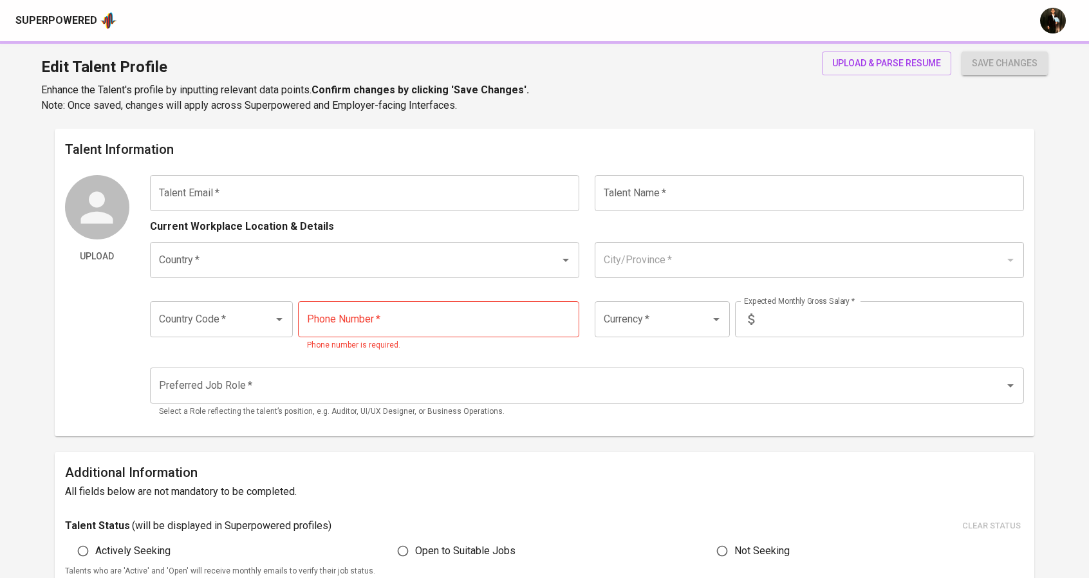
type input "855-2357-1695"
type input "IDR"
type input "Backend Developer"
radio input "true"
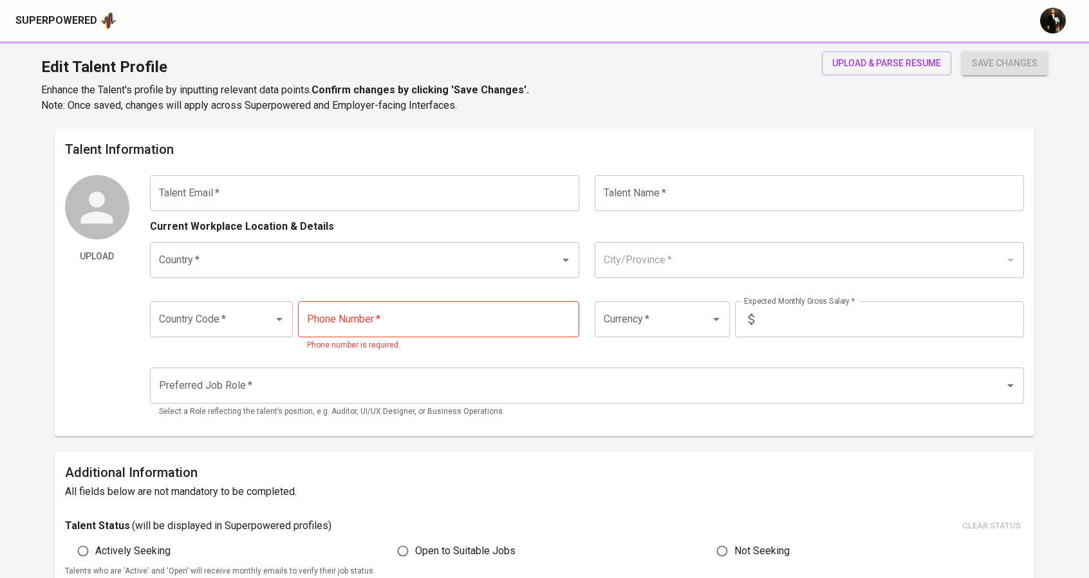
type input "6"
type input "1 Month"
